Goal: Information Seeking & Learning: Learn about a topic

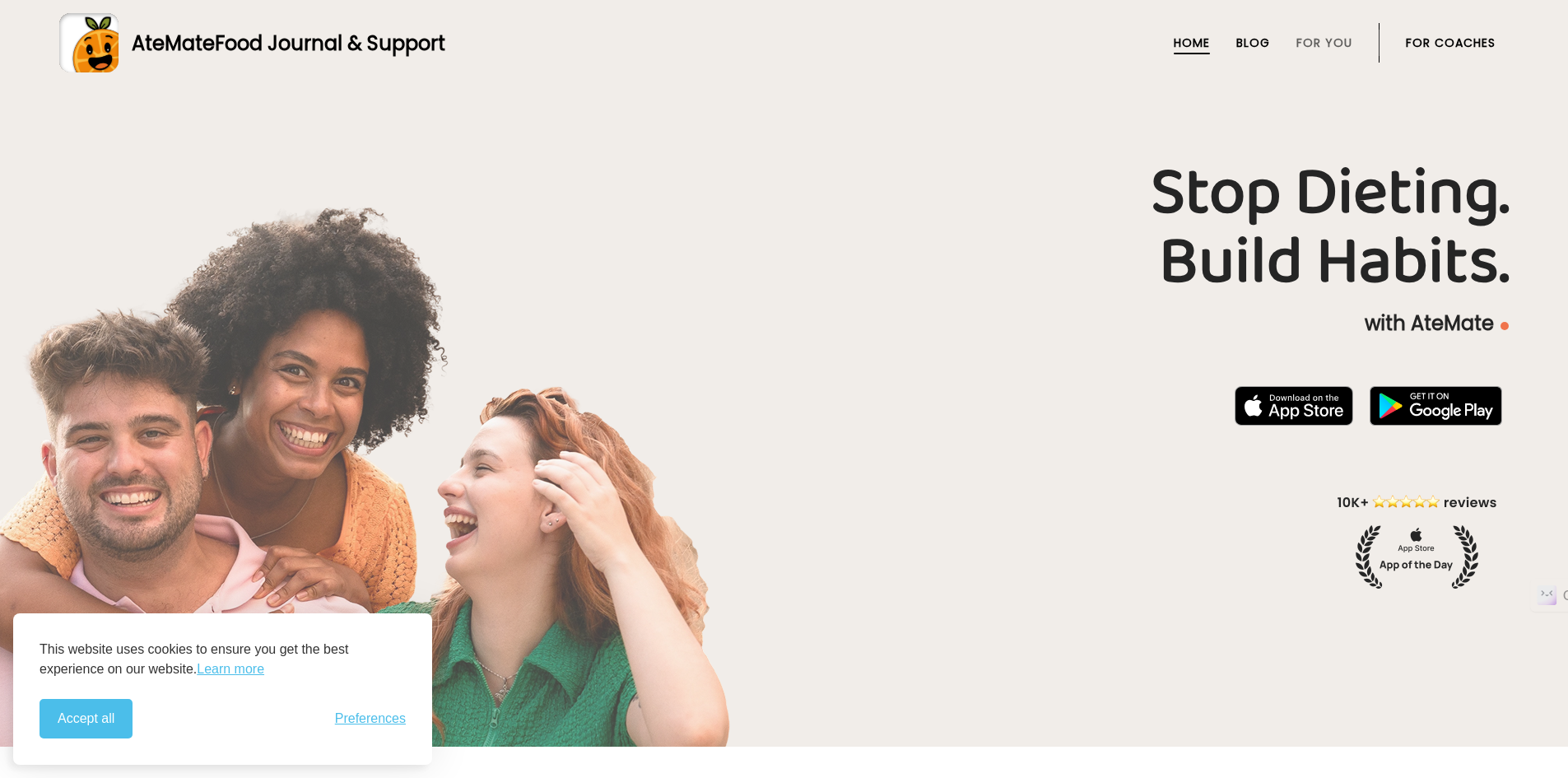
click at [1260, 38] on link "Blog" at bounding box center [1252, 43] width 34 height 13
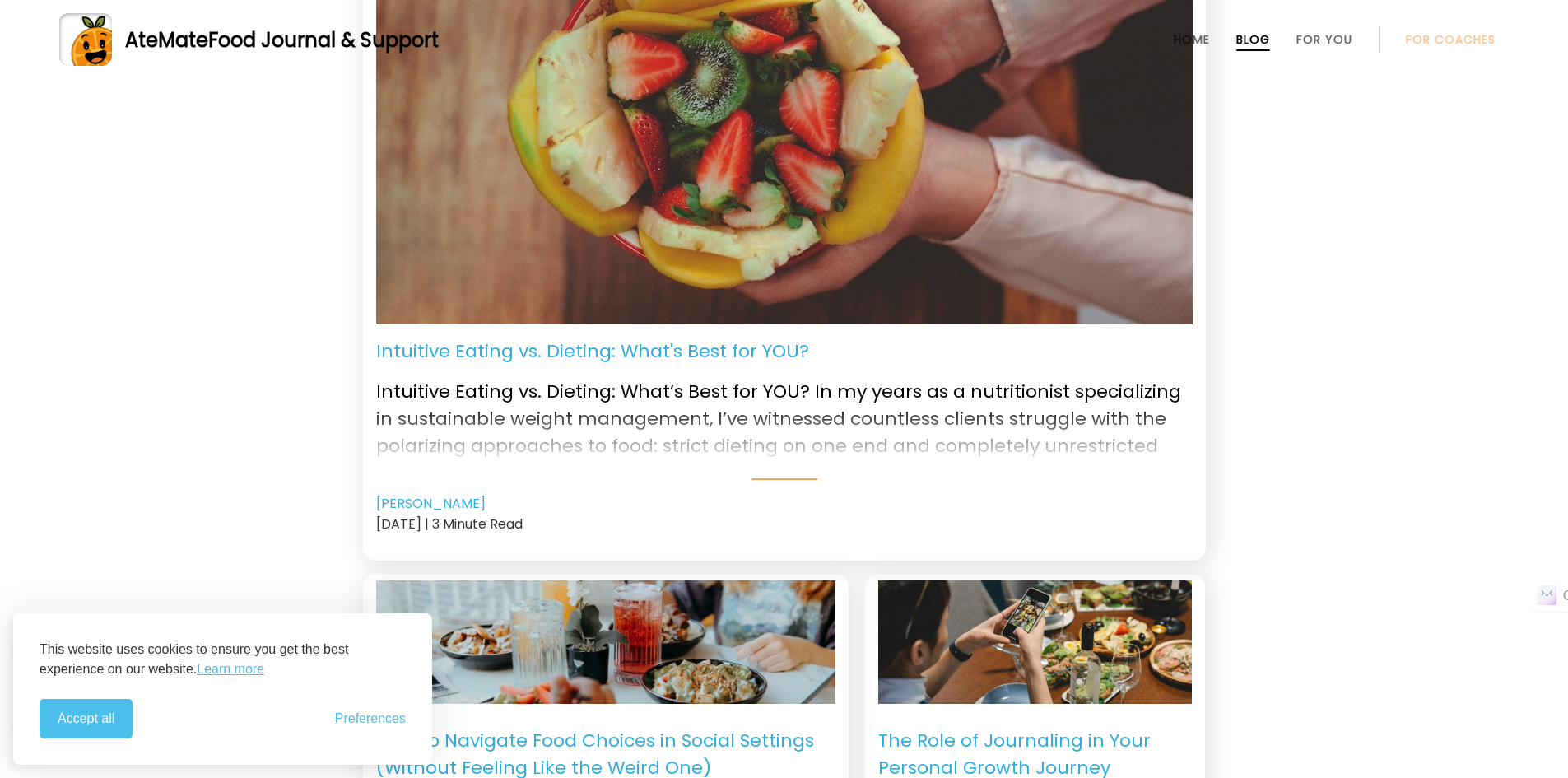
scroll to position [248, 0]
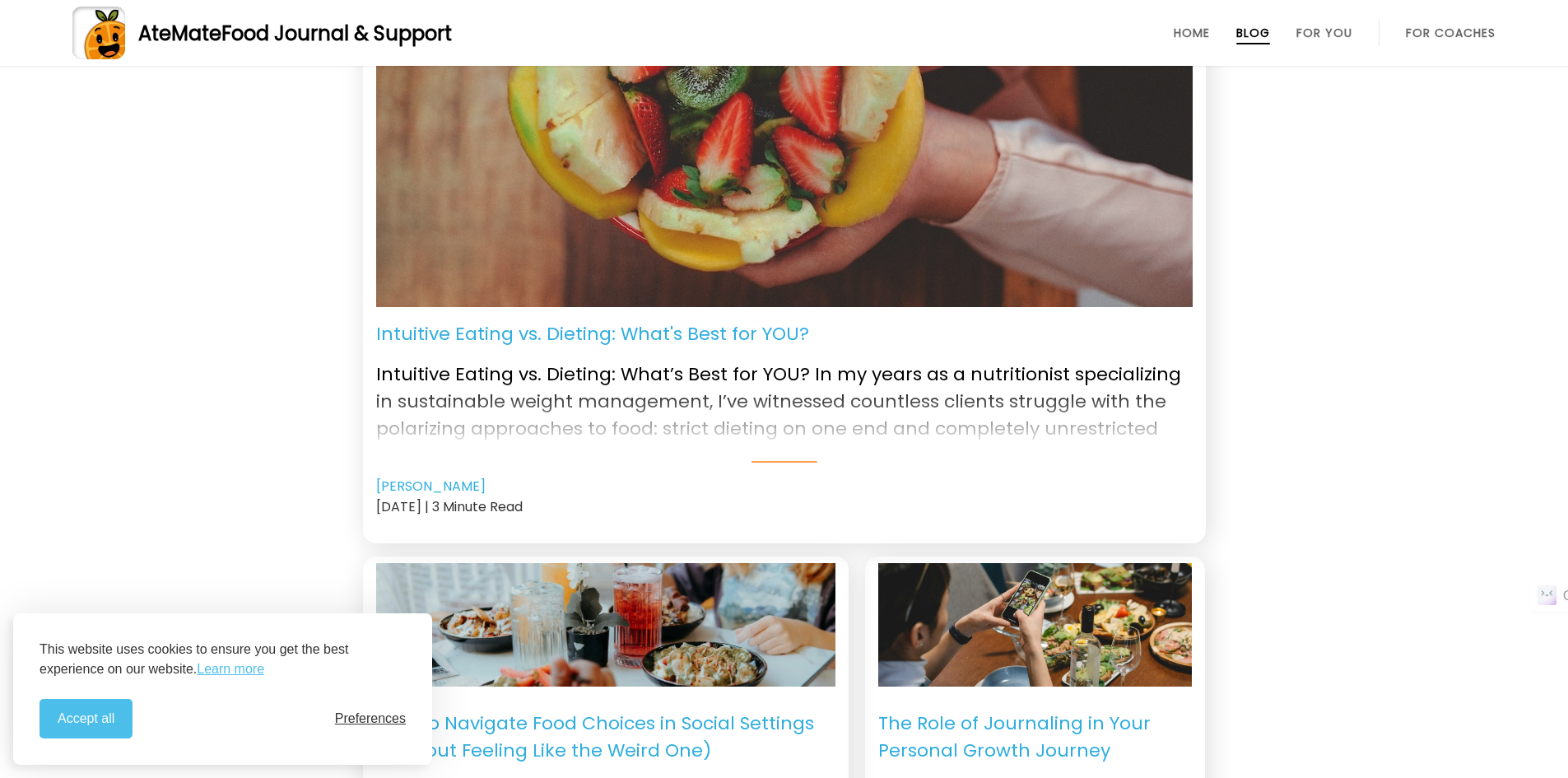
click at [364, 716] on span "Preferences" at bounding box center [370, 719] width 71 height 15
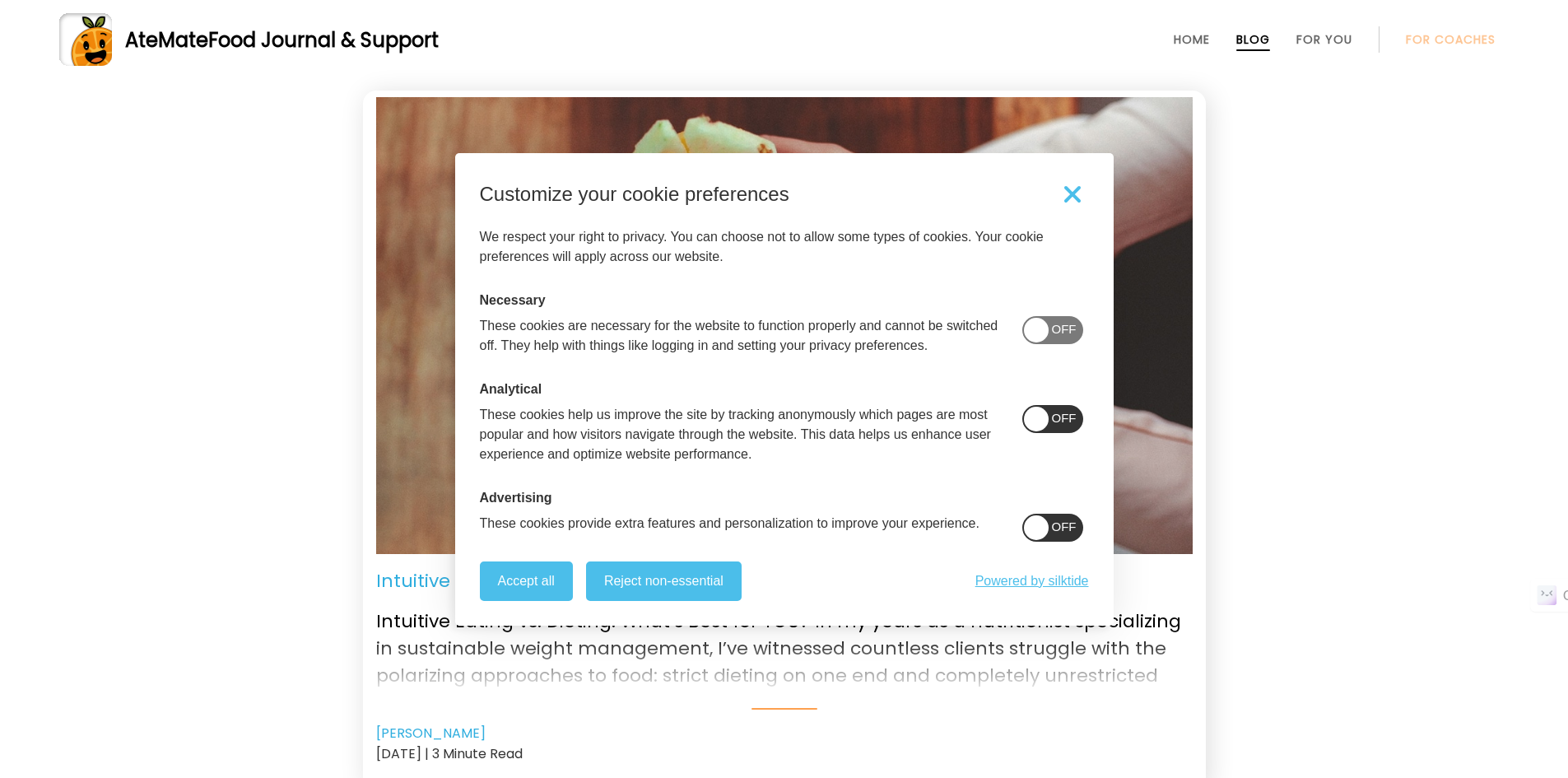
scroll to position [0, 0]
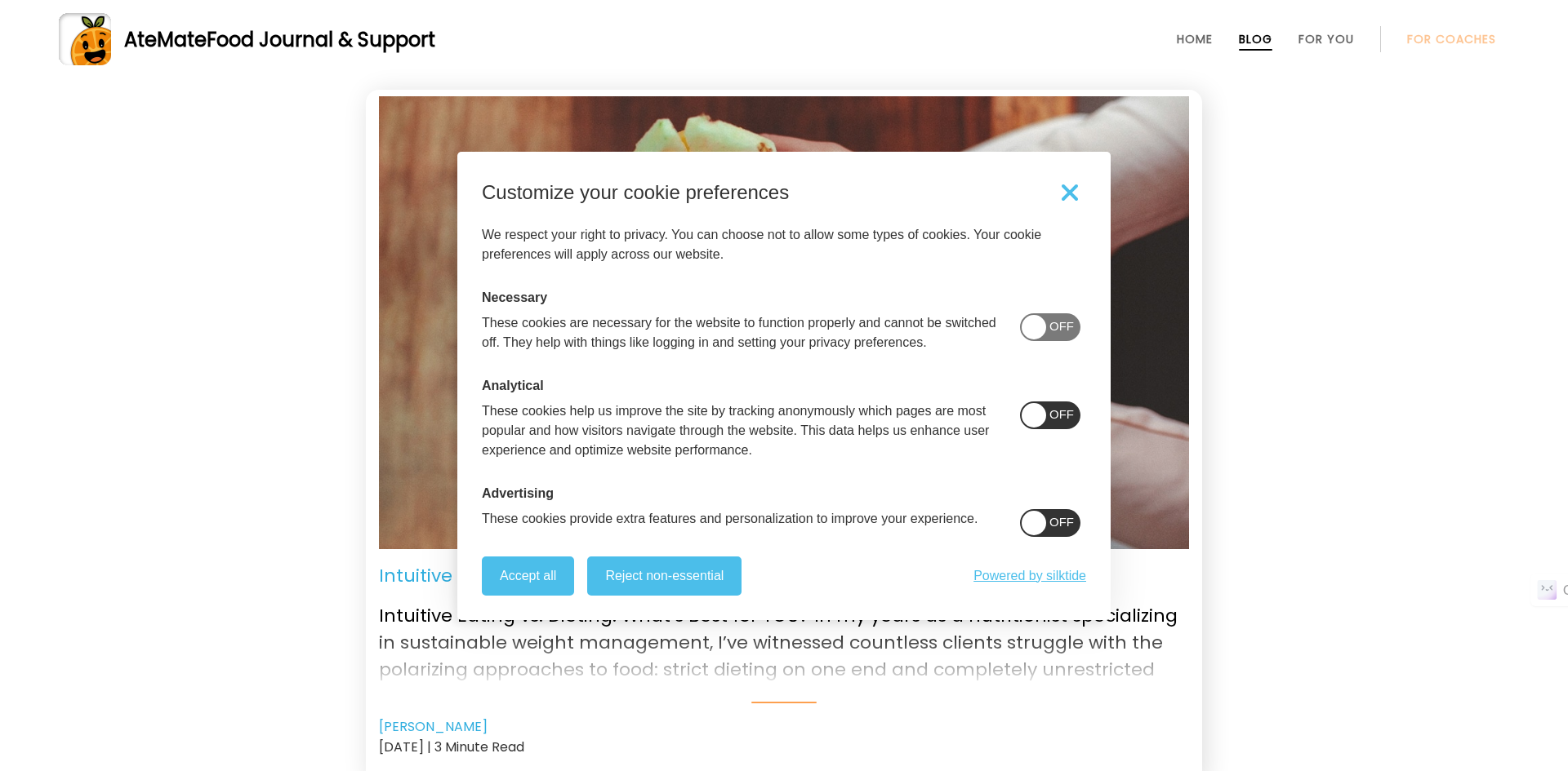
click at [1046, 416] on span at bounding box center [1033, 415] width 24 height 24
click at [1056, 537] on span at bounding box center [1049, 523] width 60 height 28
click at [1046, 335] on span at bounding box center [1033, 326] width 24 height 24
click at [636, 575] on button "Reject non-essential" at bounding box center [664, 575] width 154 height 39
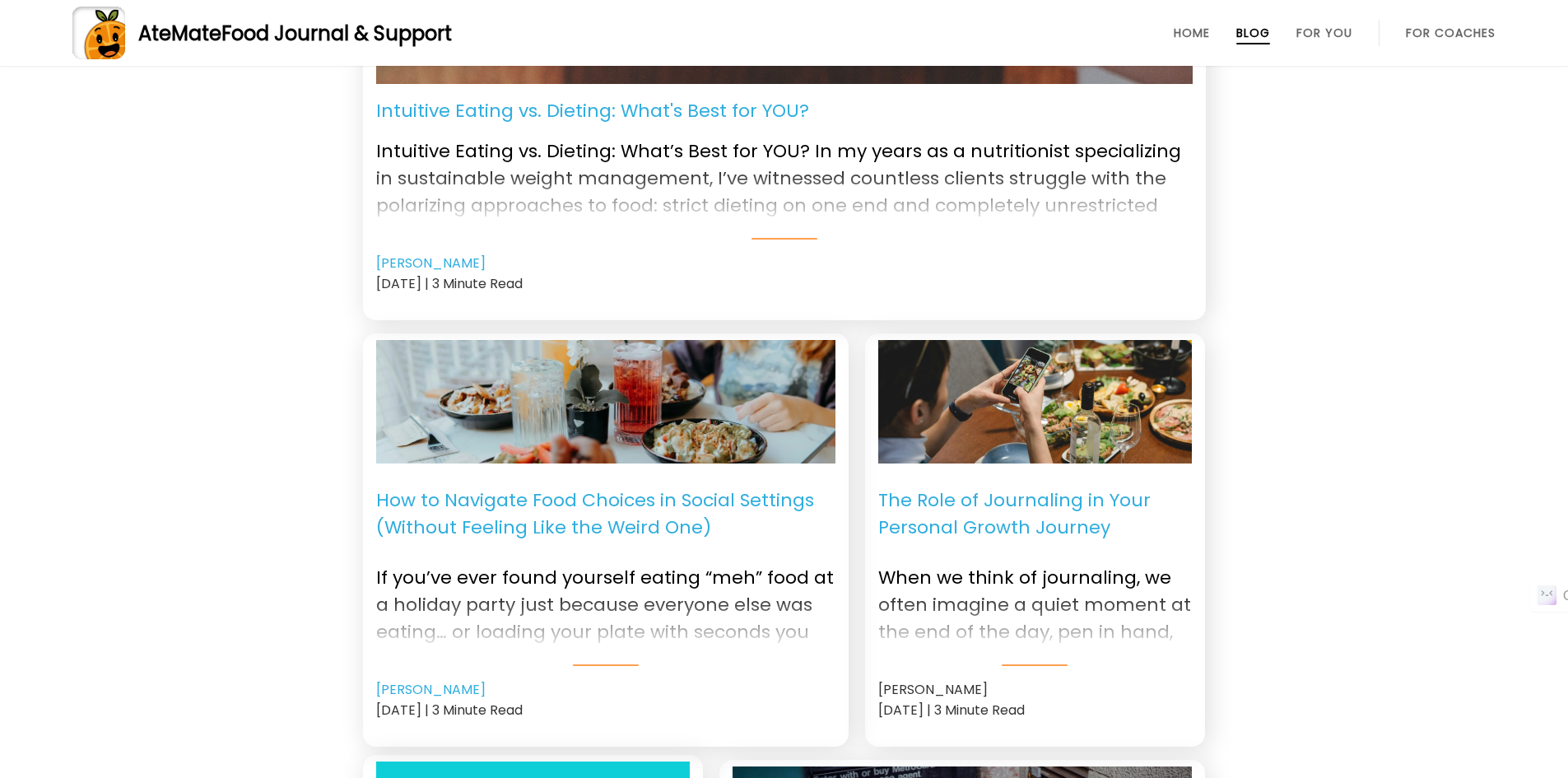
scroll to position [494, 0]
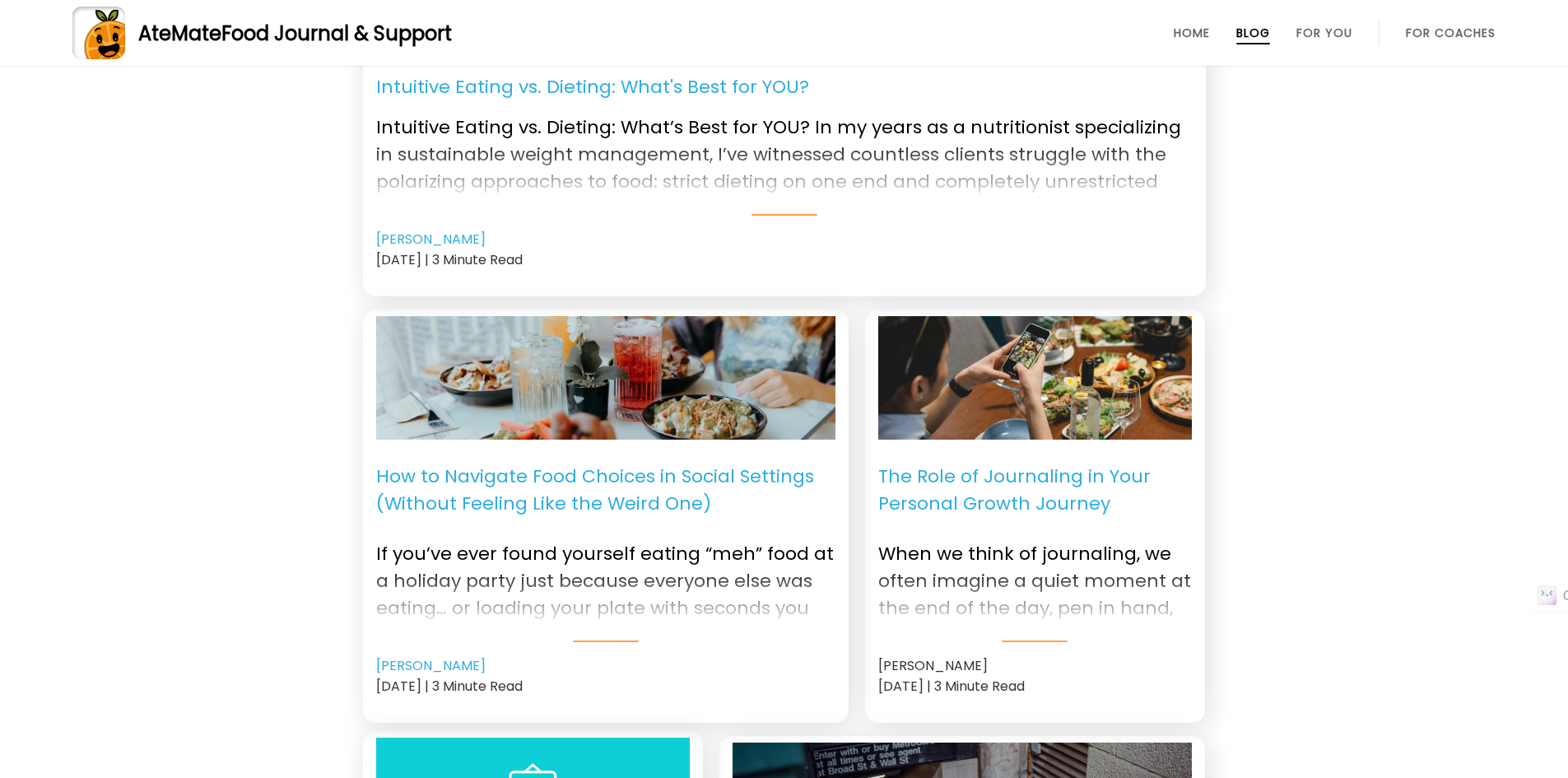
click at [971, 514] on p "The Role of Journaling in Your Personal Growth Journey" at bounding box center [1035, 490] width 314 height 74
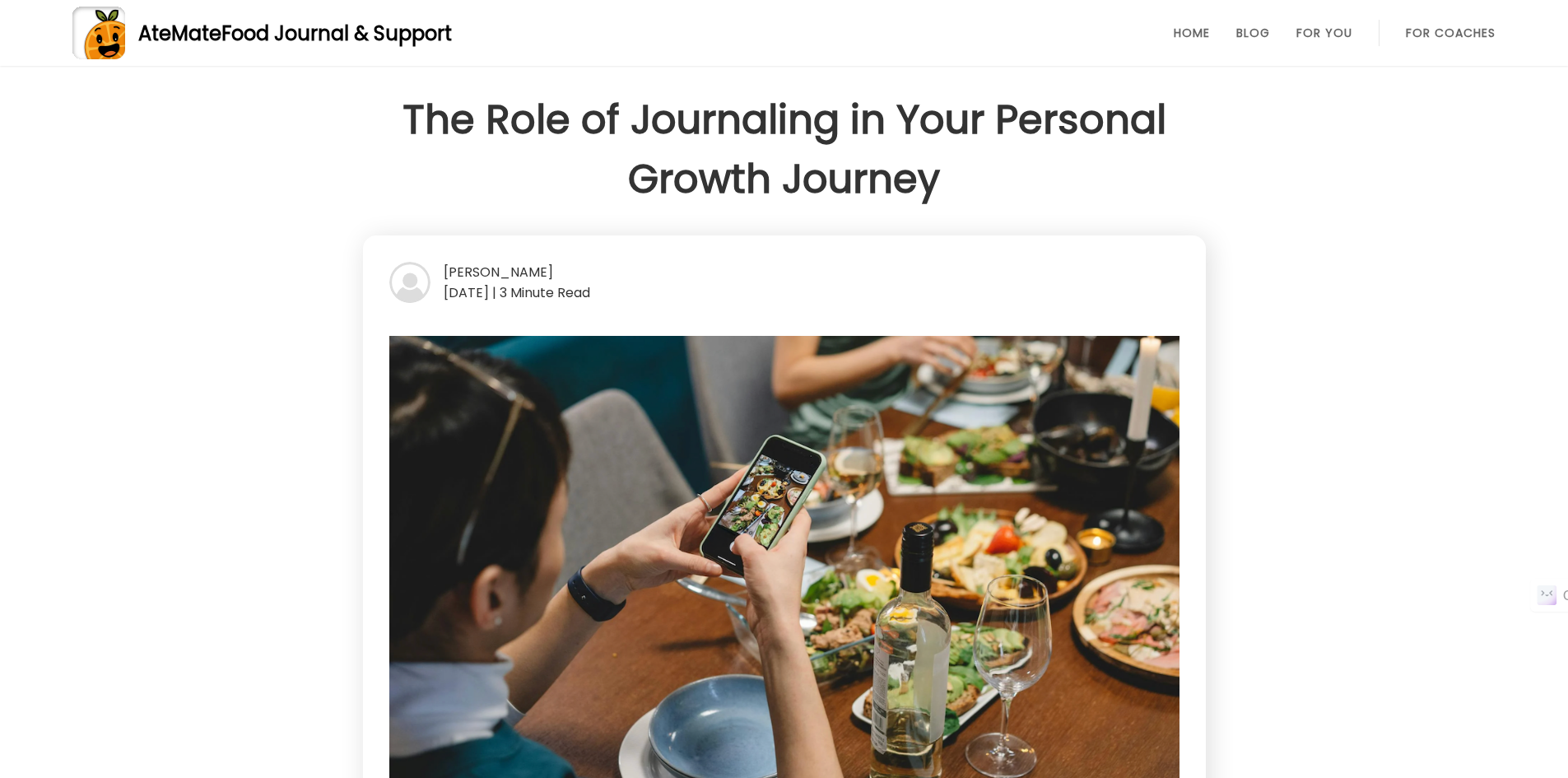
scroll to position [742, 0]
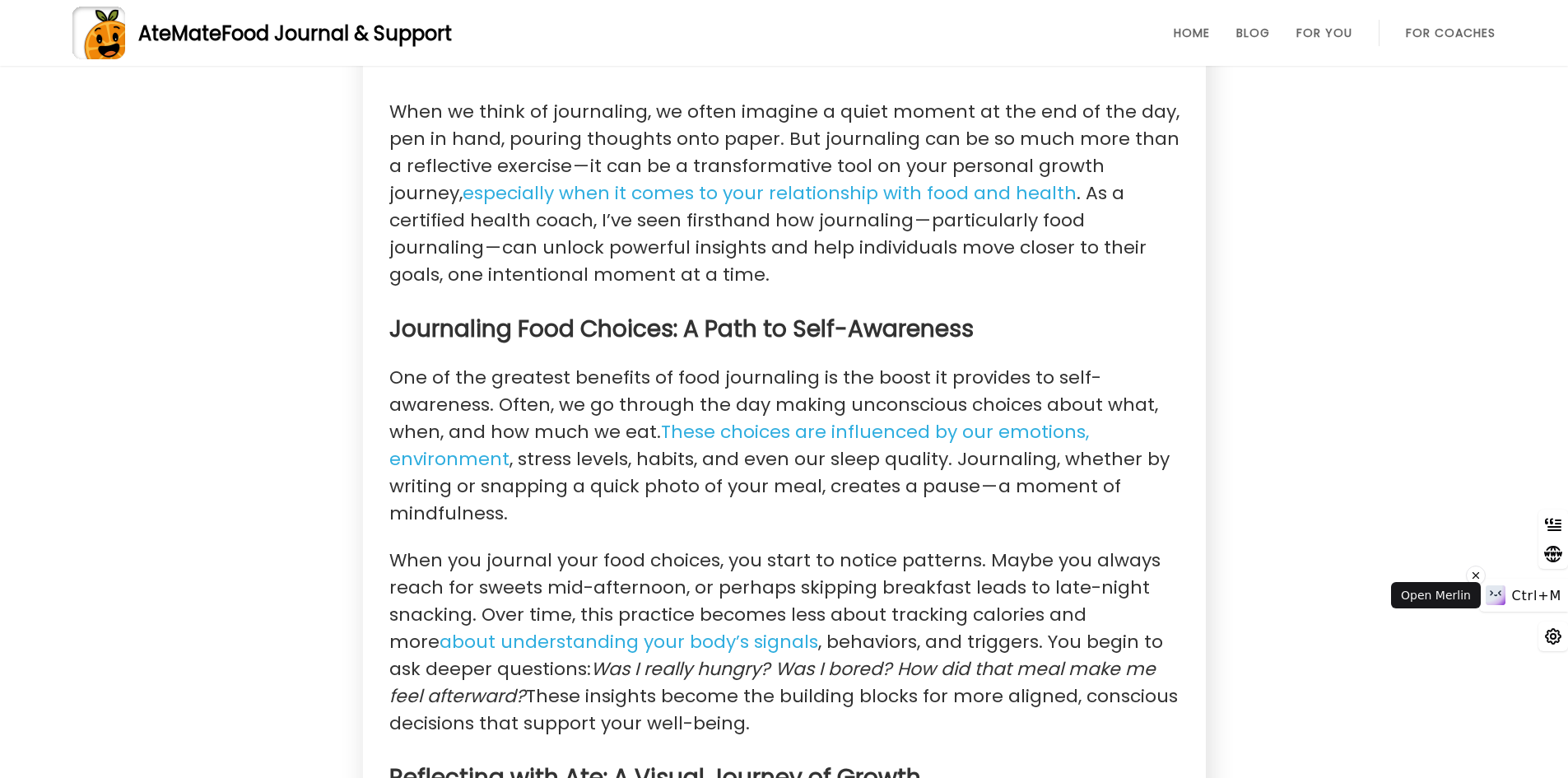
click at [1553, 597] on span "Ctrl+M" at bounding box center [1537, 595] width 49 height 15
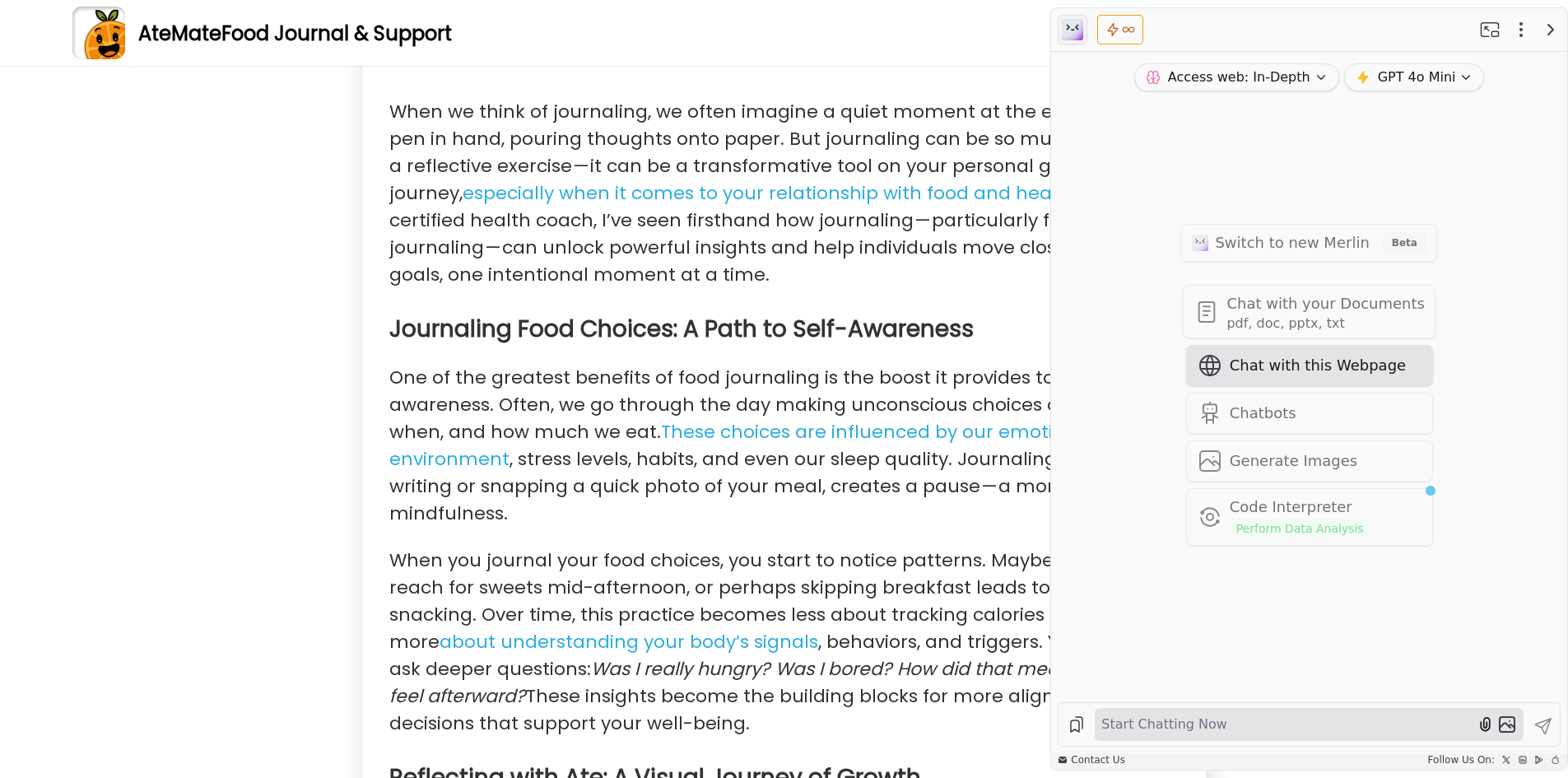
click at [1230, 366] on span "Chat with this Webpage" at bounding box center [1318, 365] width 176 height 23
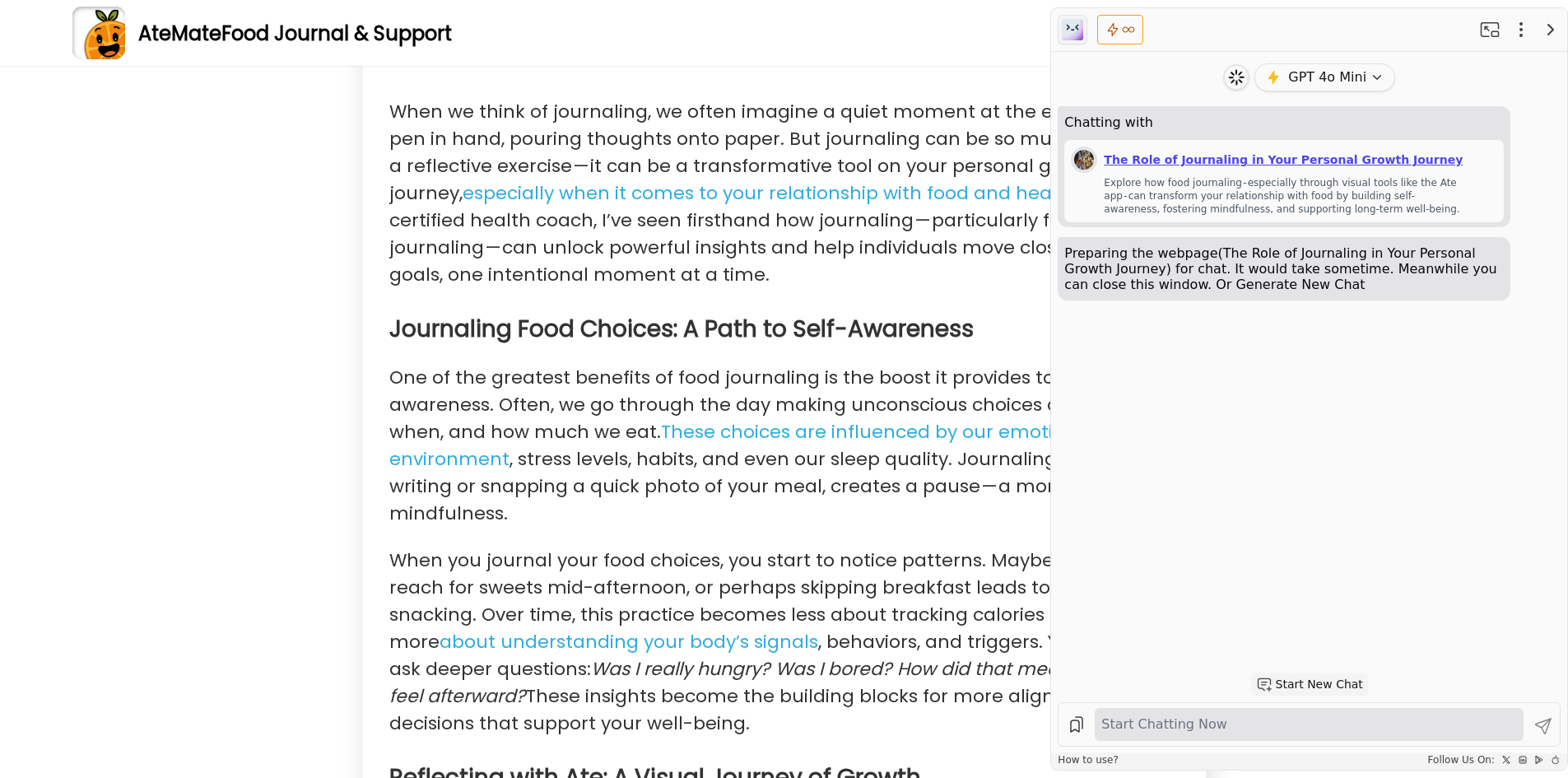
scroll to position [0, 0]
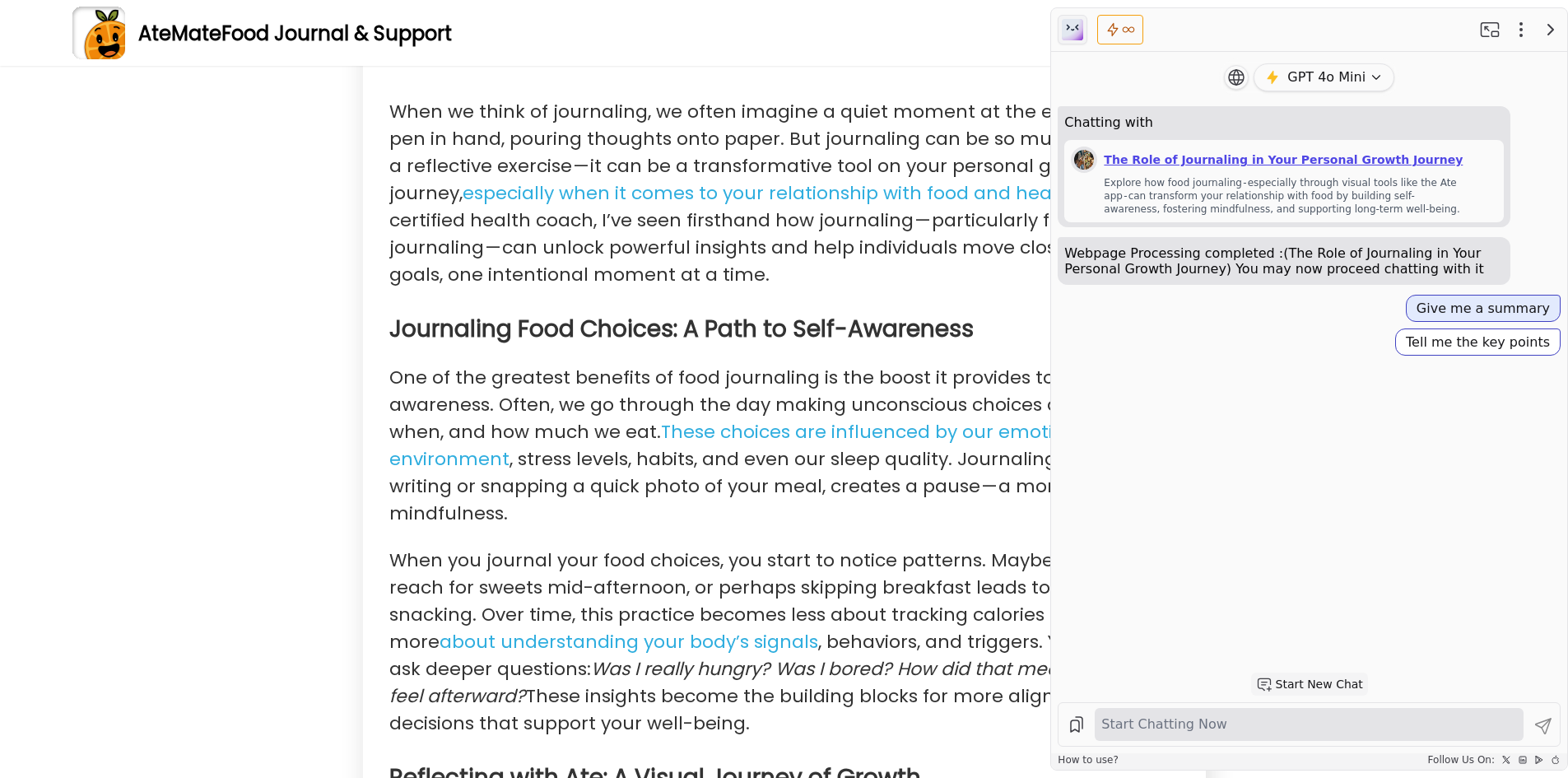
click at [1443, 319] on button "Give me a summary" at bounding box center [1483, 308] width 155 height 27
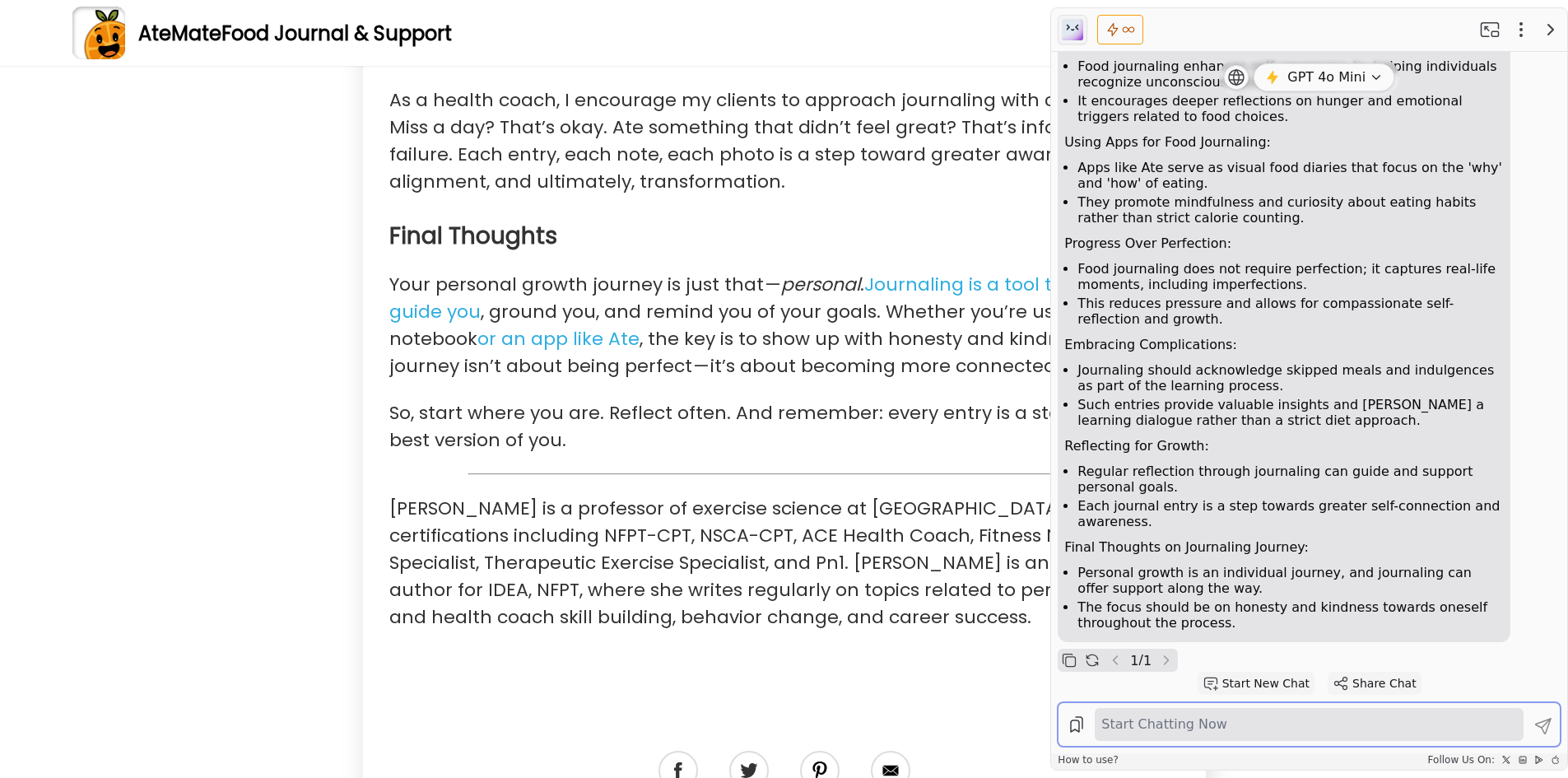
scroll to position [3212, 0]
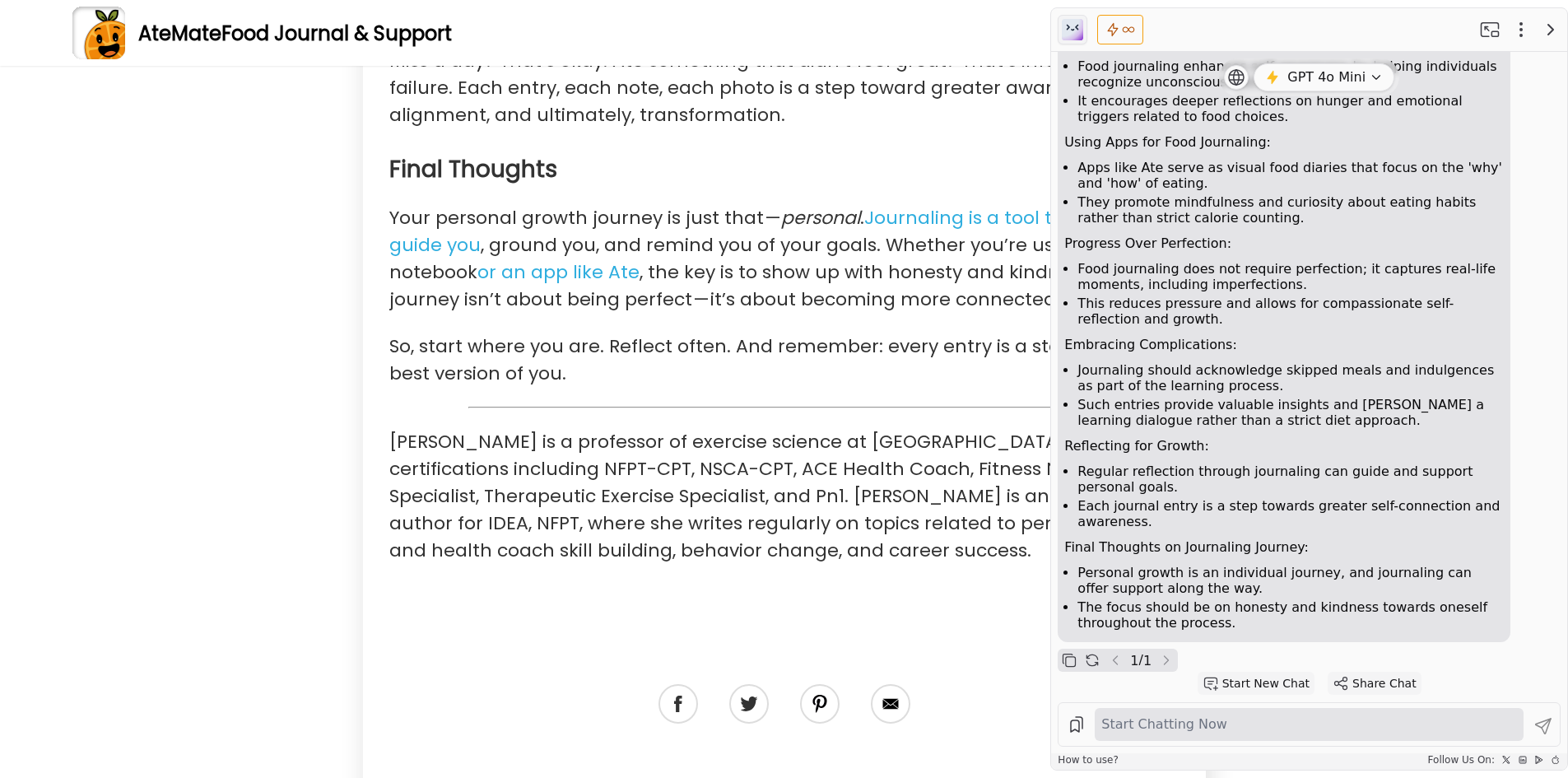
click at [1348, 334] on div "The Power of Journaling: Journaling is more than a reflective exercise; it is a…" at bounding box center [1283, 282] width 439 height 709
click at [1372, 438] on p "Reflecting for Growth:" at bounding box center [1283, 445] width 439 height 15
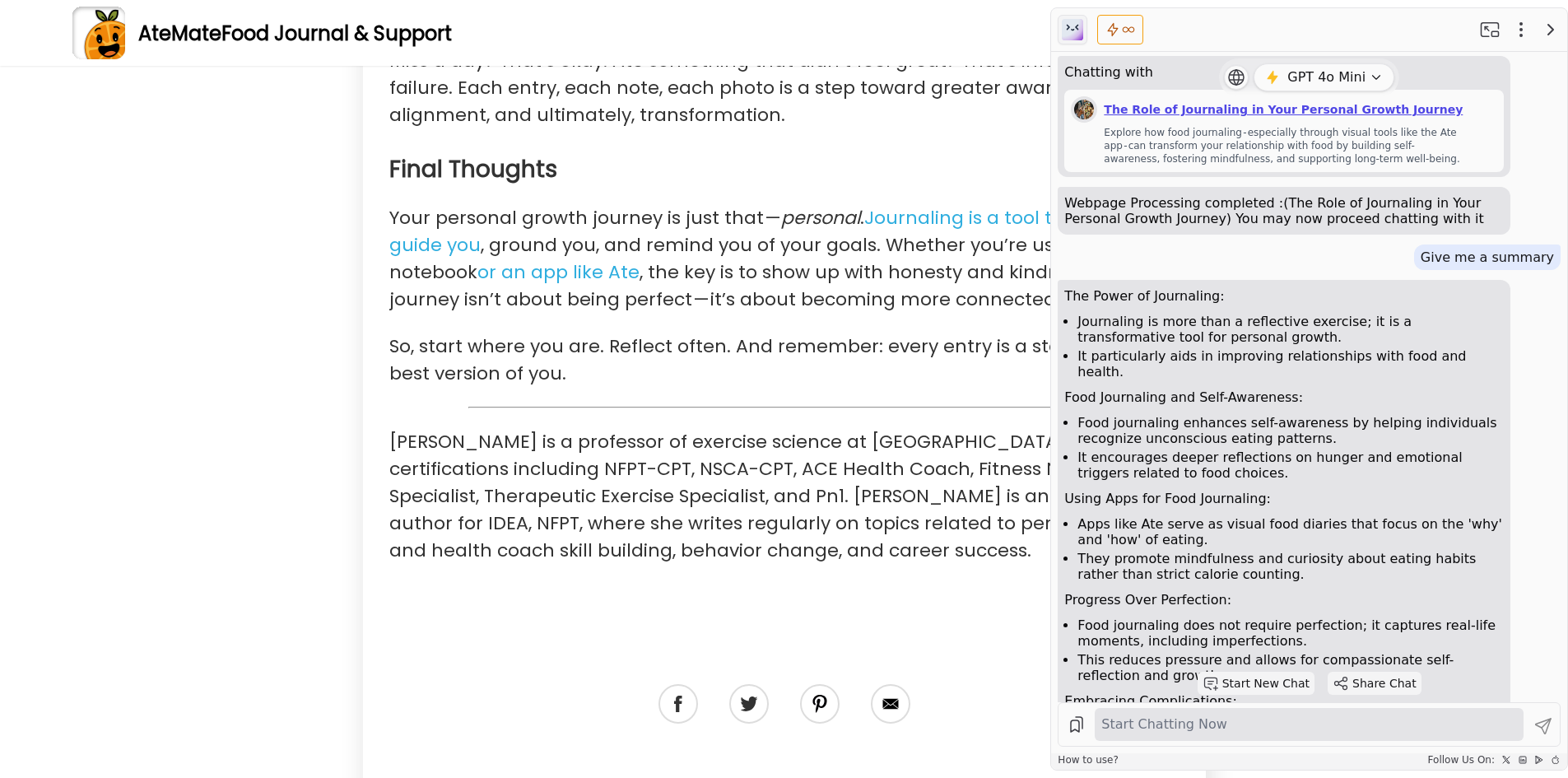
scroll to position [0, 0]
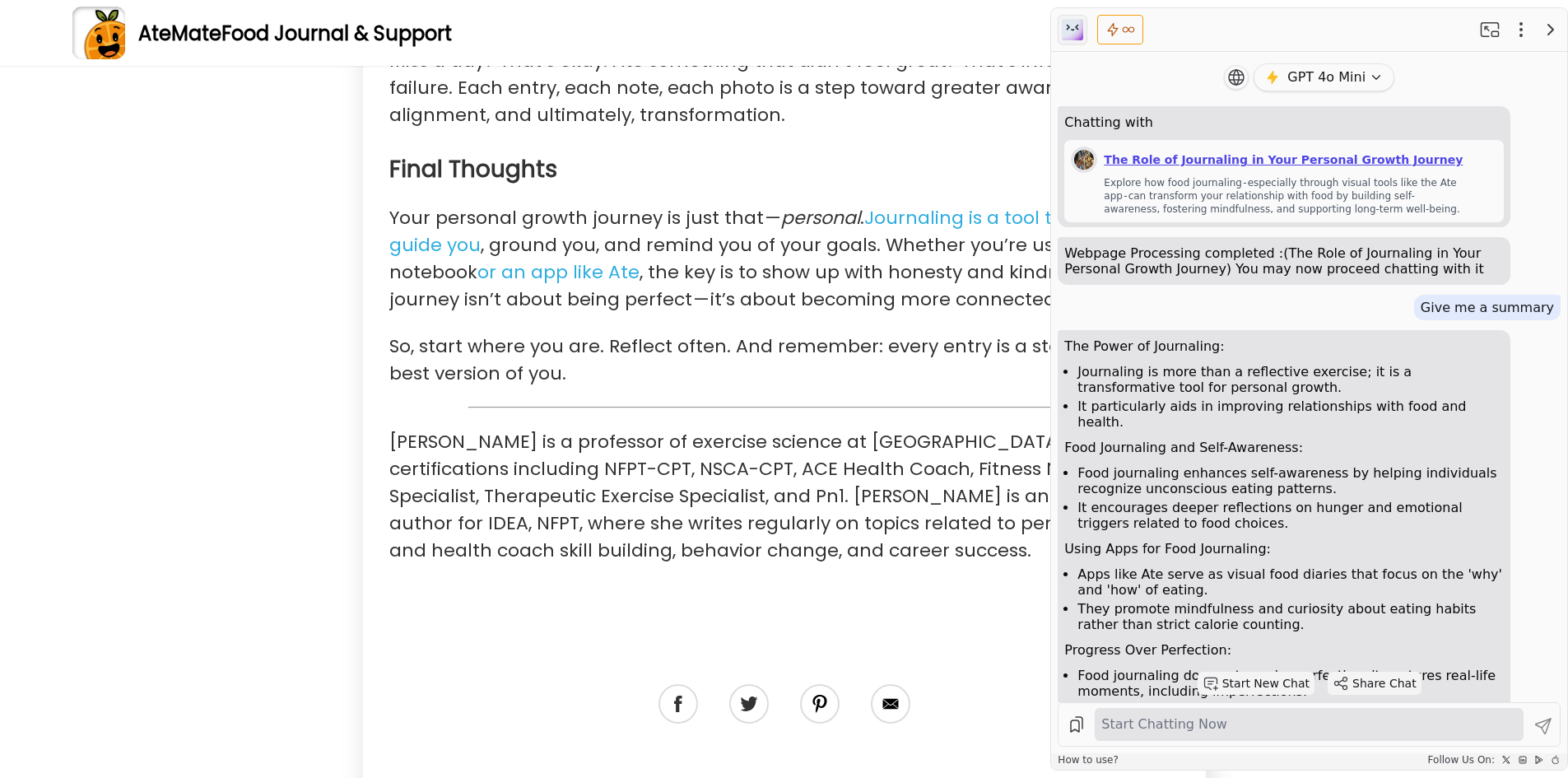
click at [830, 584] on p at bounding box center [784, 598] width 790 height 27
click at [918, 155] on h3 "Final Thoughts" at bounding box center [784, 169] width 790 height 30
click at [770, 429] on p "Dr. Erin Nitschke is a professor of exercise science at Laramie County Communit…" at bounding box center [784, 496] width 790 height 136
click at [857, 584] on p at bounding box center [784, 598] width 790 height 27
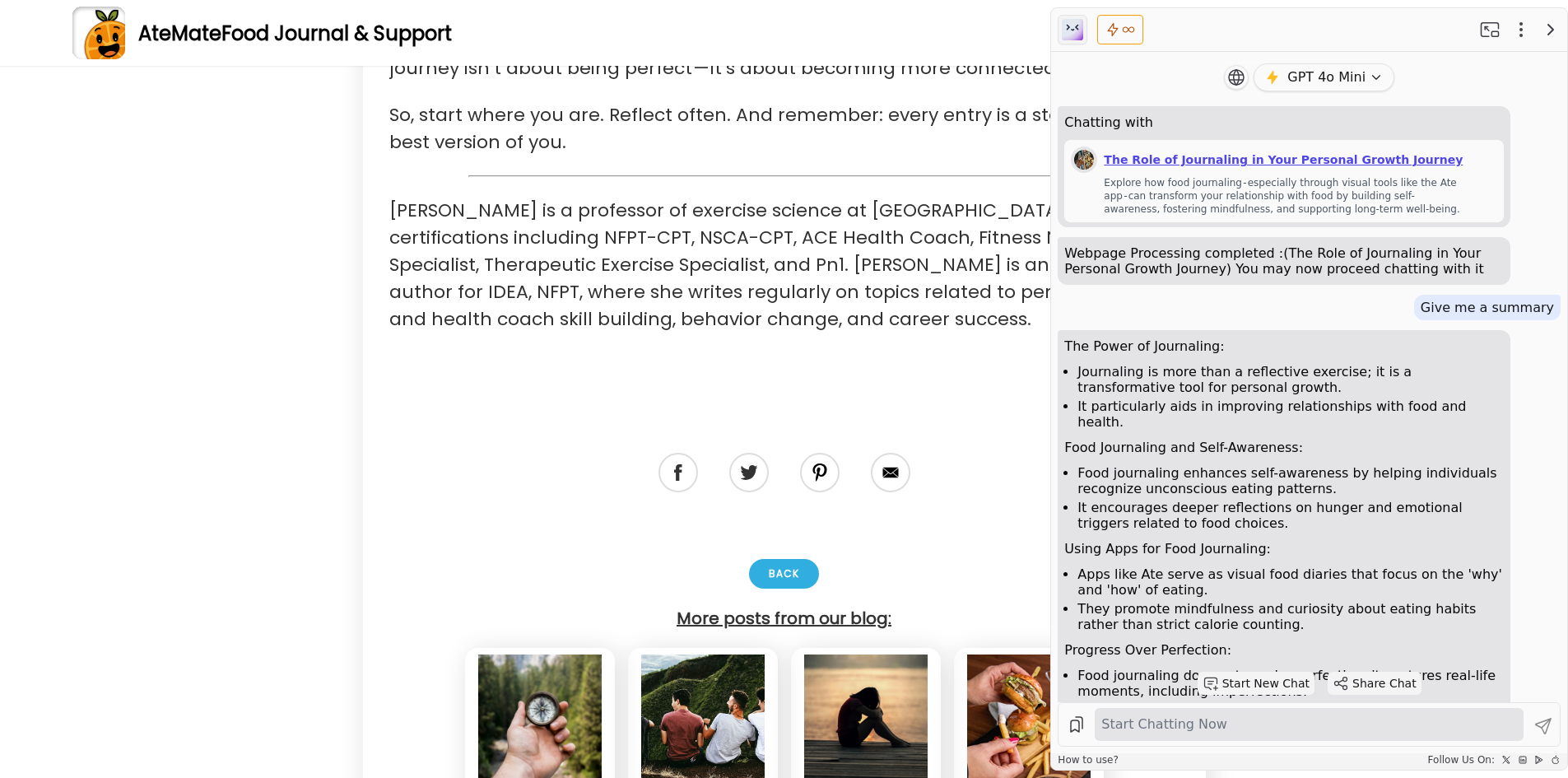
scroll to position [3459, 0]
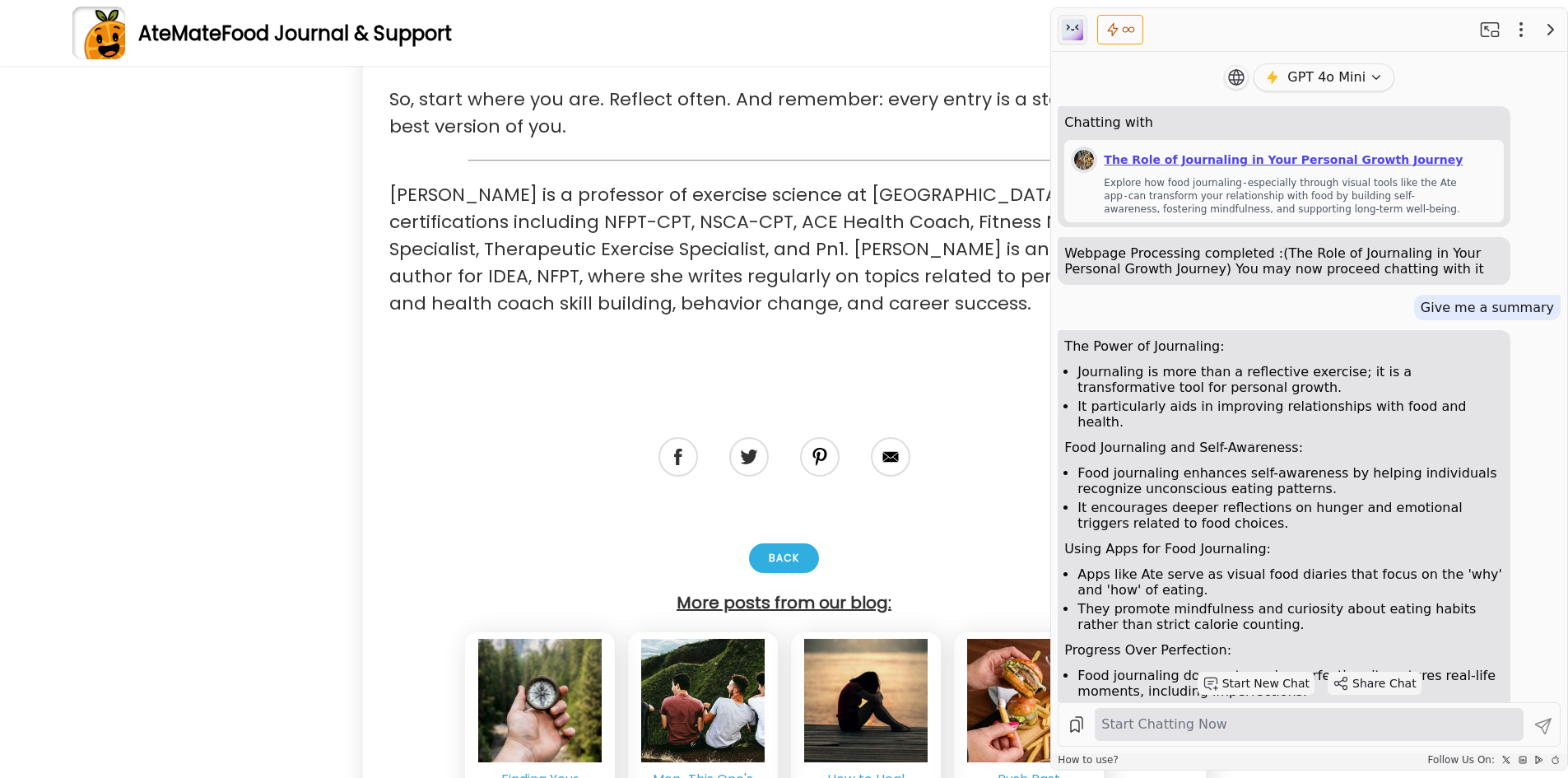
click at [863, 227] on p "Dr. Erin Nitschke is a professor of exercise science at Laramie County Communit…" at bounding box center [784, 248] width 790 height 136
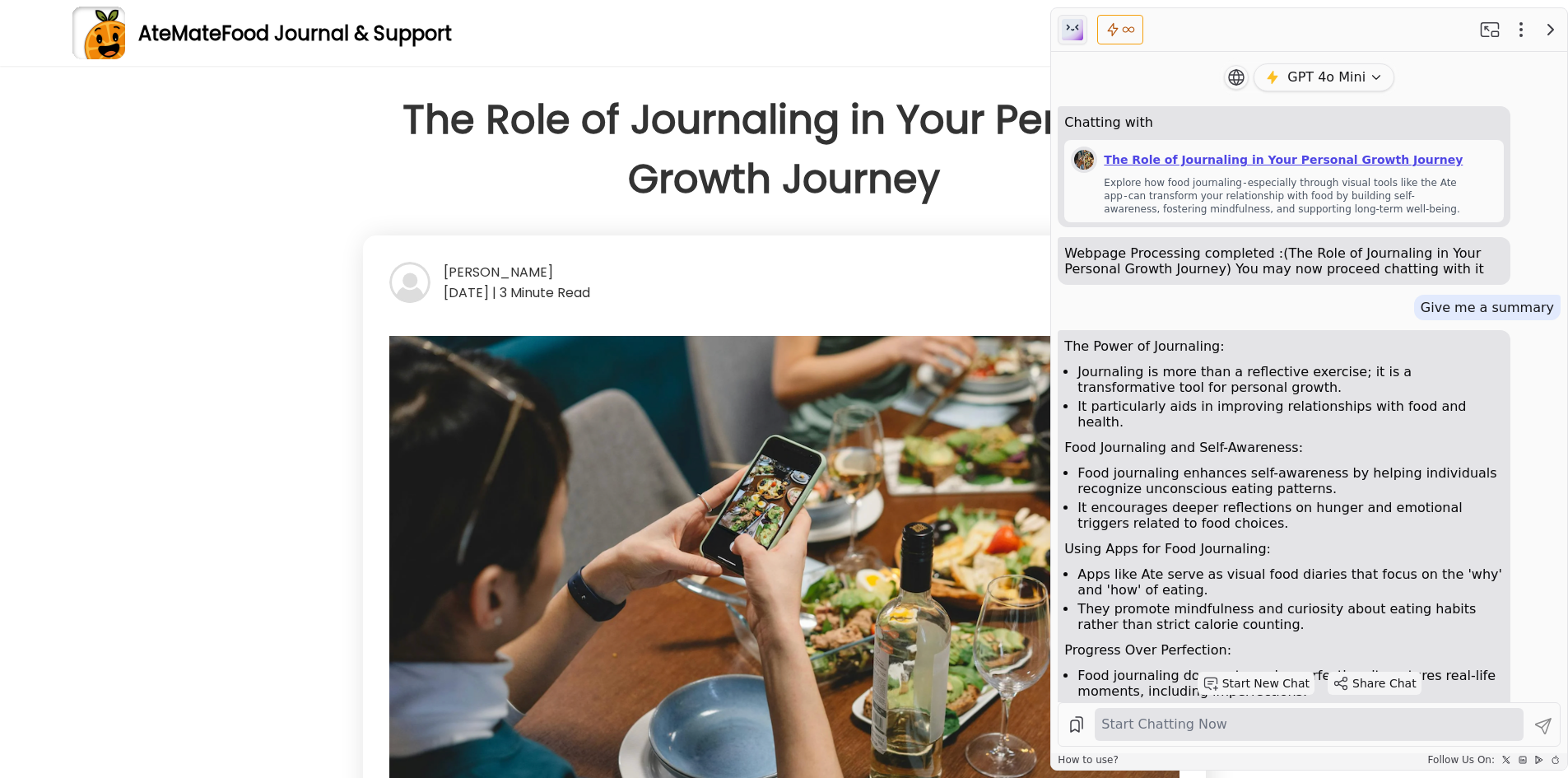
scroll to position [494, 0]
